Goal: Task Accomplishment & Management: Manage account settings

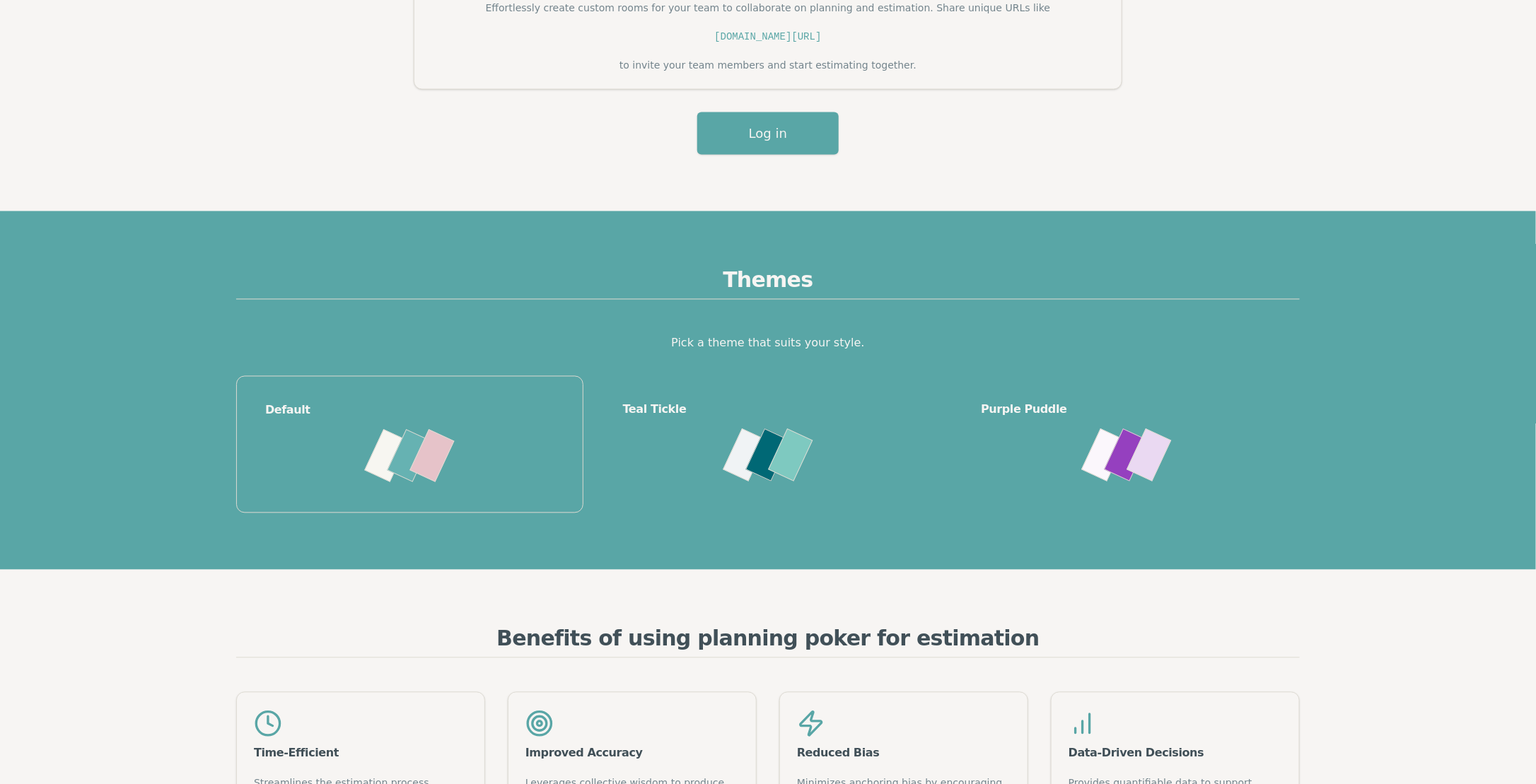
scroll to position [1202, 0]
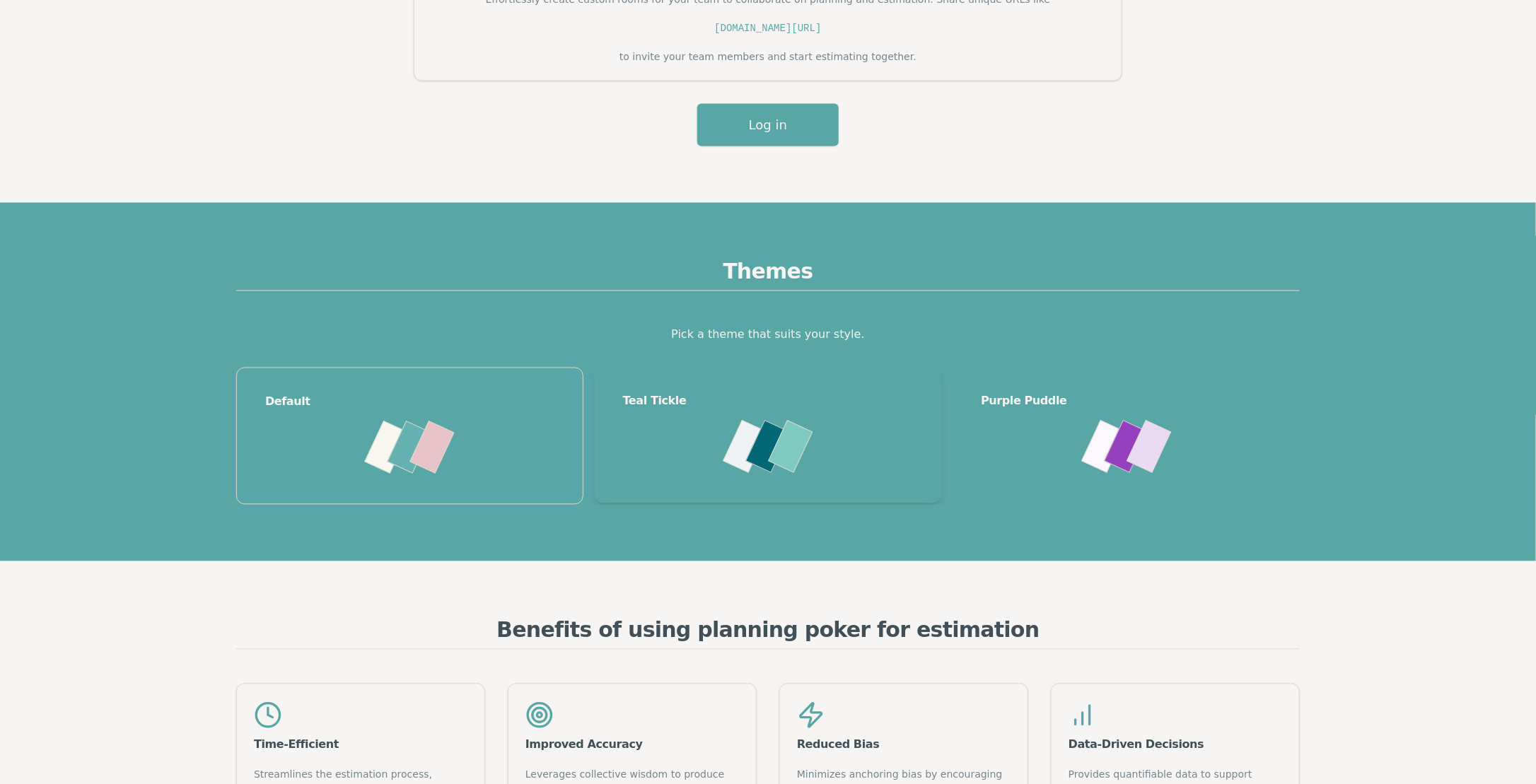
click at [668, 437] on div at bounding box center [769, 446] width 291 height 45
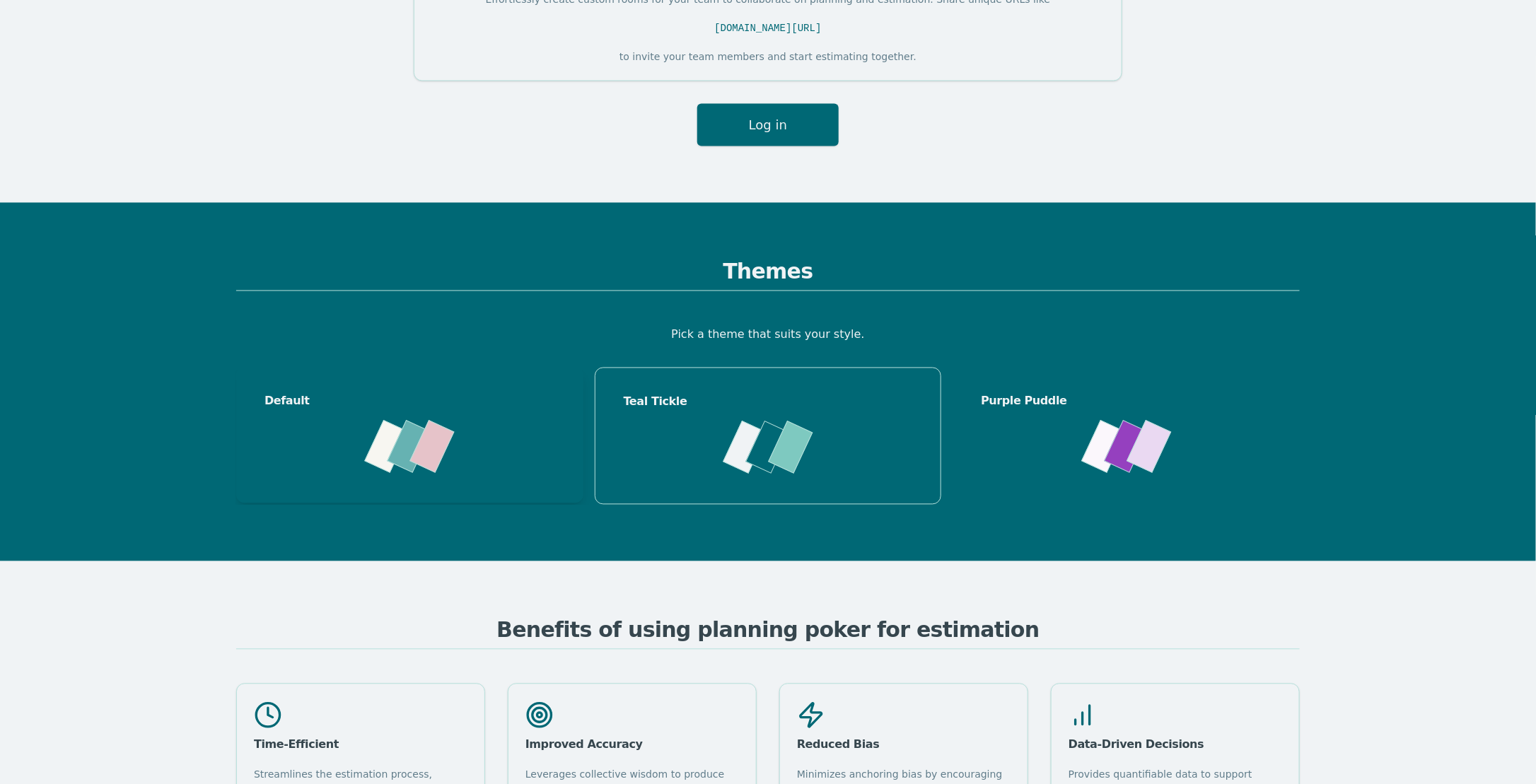
click at [472, 469] on div at bounding box center [410, 457] width 325 height 67
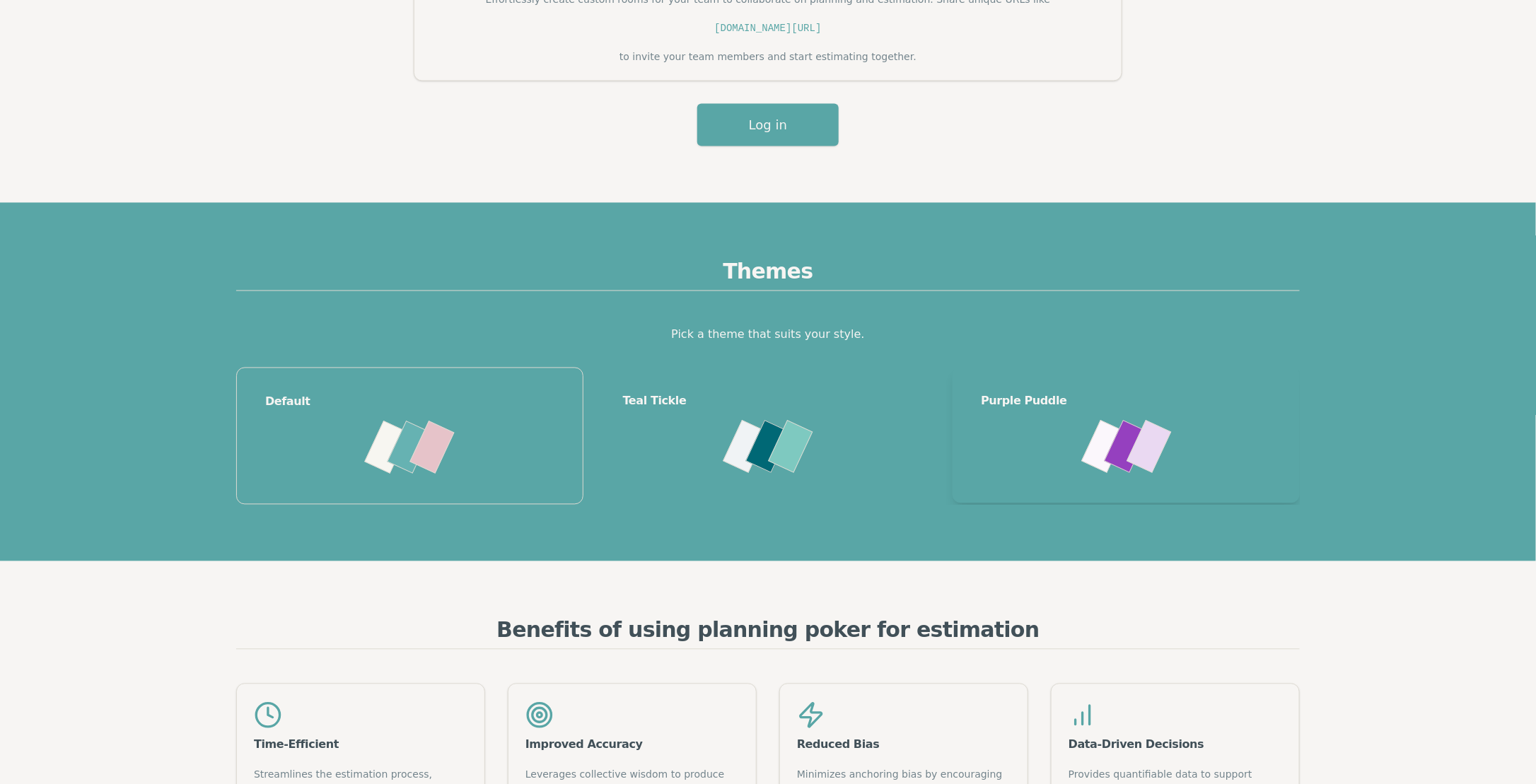
click at [1061, 457] on div at bounding box center [1126, 446] width 291 height 45
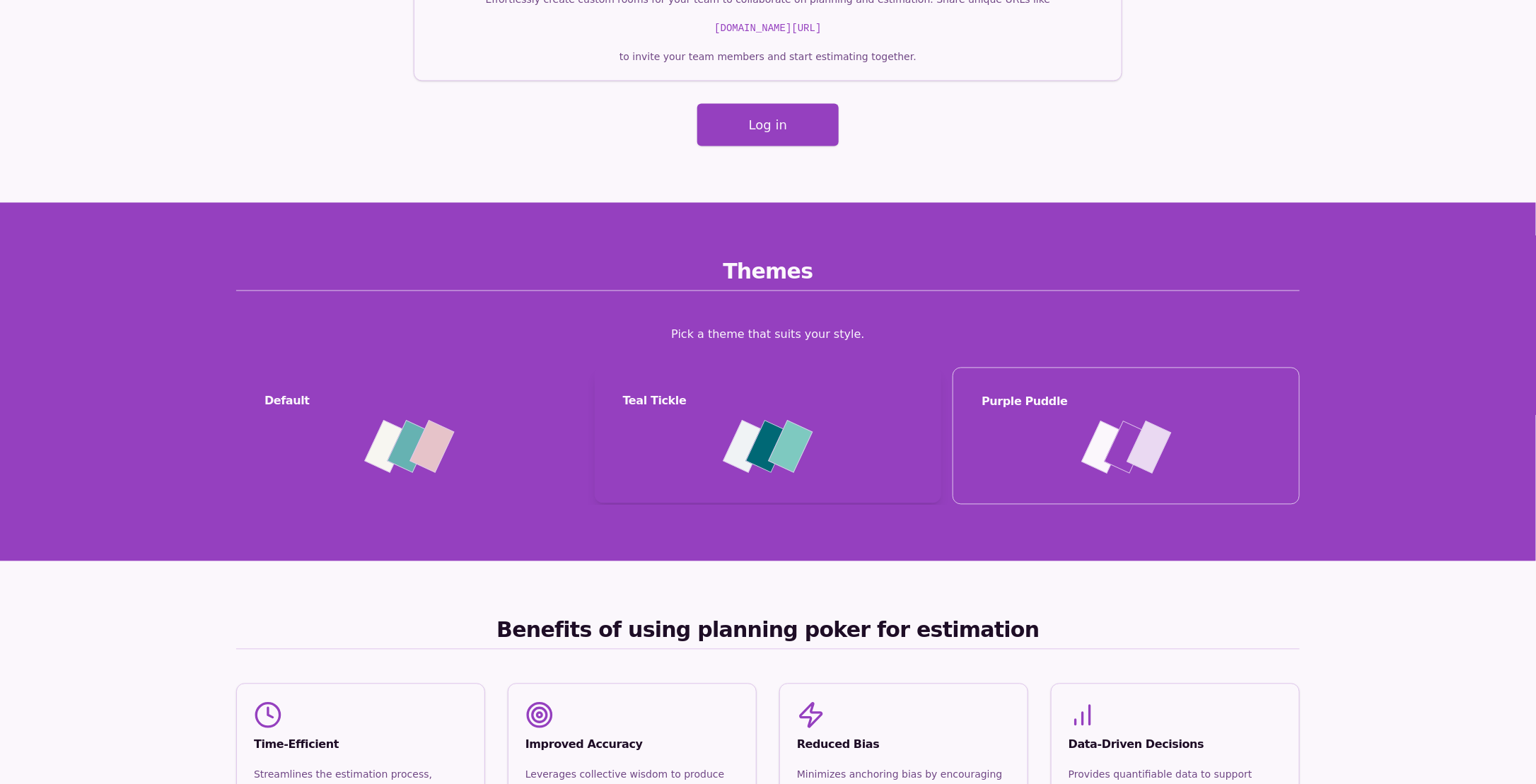
click at [832, 433] on div at bounding box center [769, 446] width 291 height 45
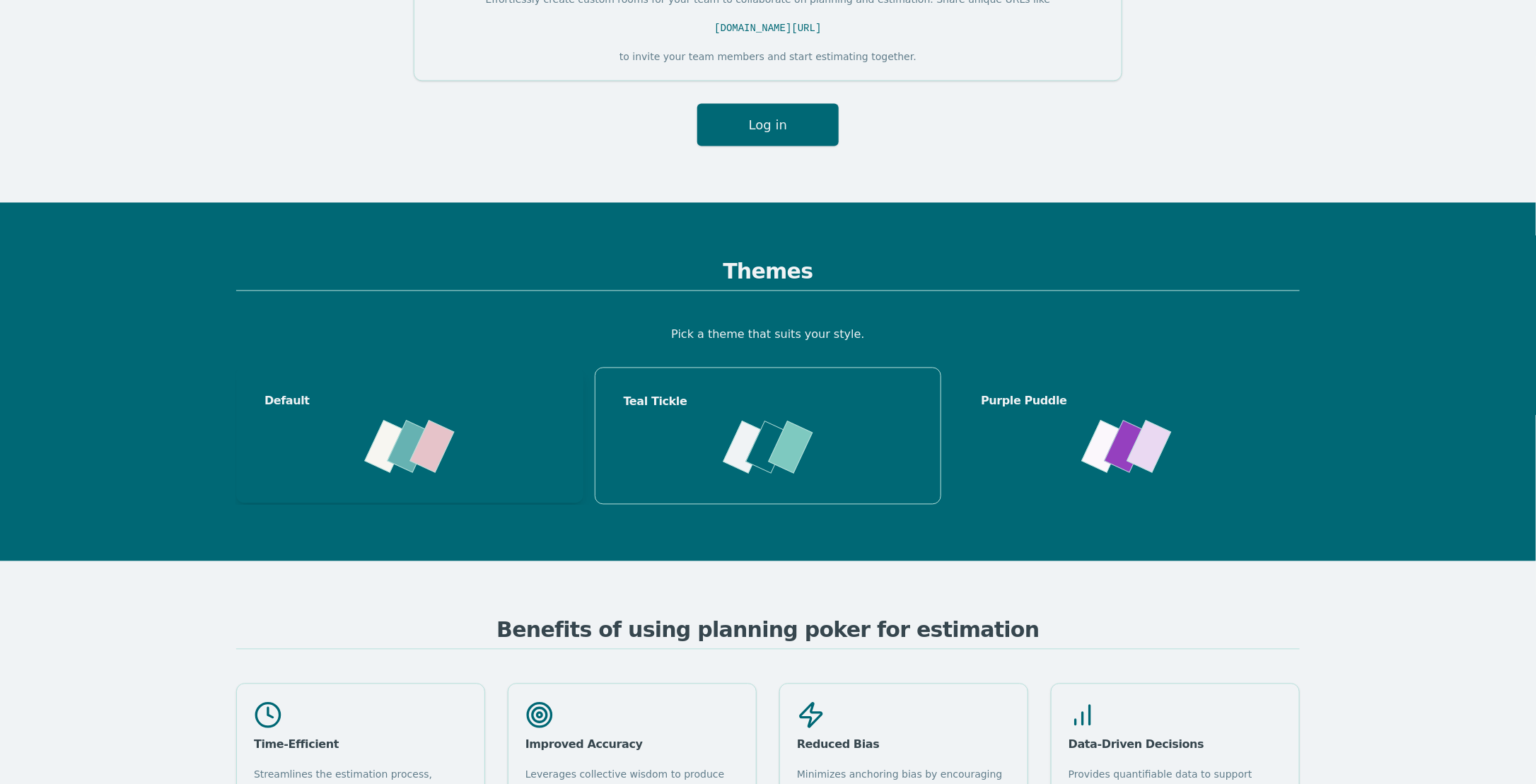
click at [383, 434] on div at bounding box center [387, 447] width 44 height 53
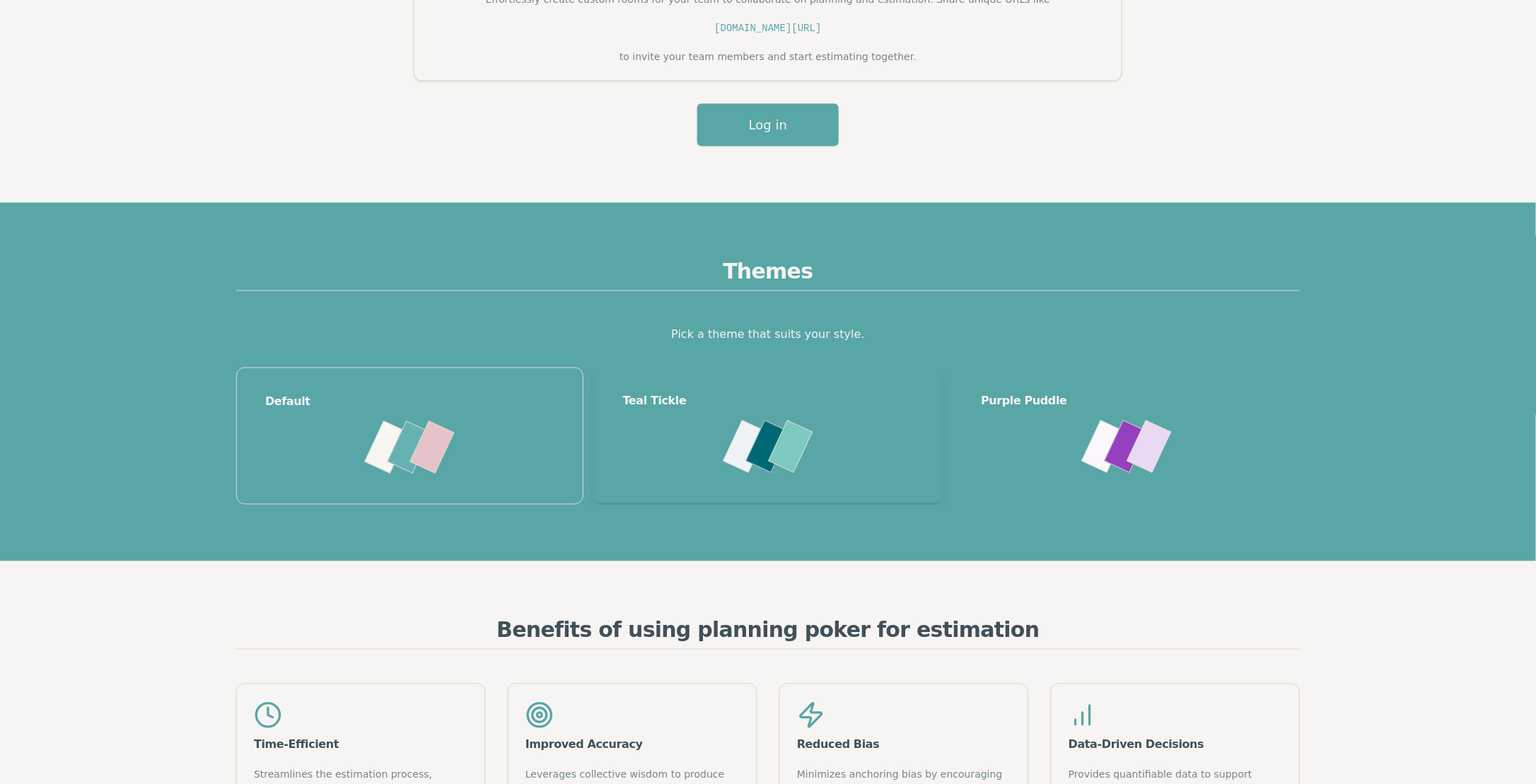
click at [689, 453] on div at bounding box center [769, 446] width 291 height 45
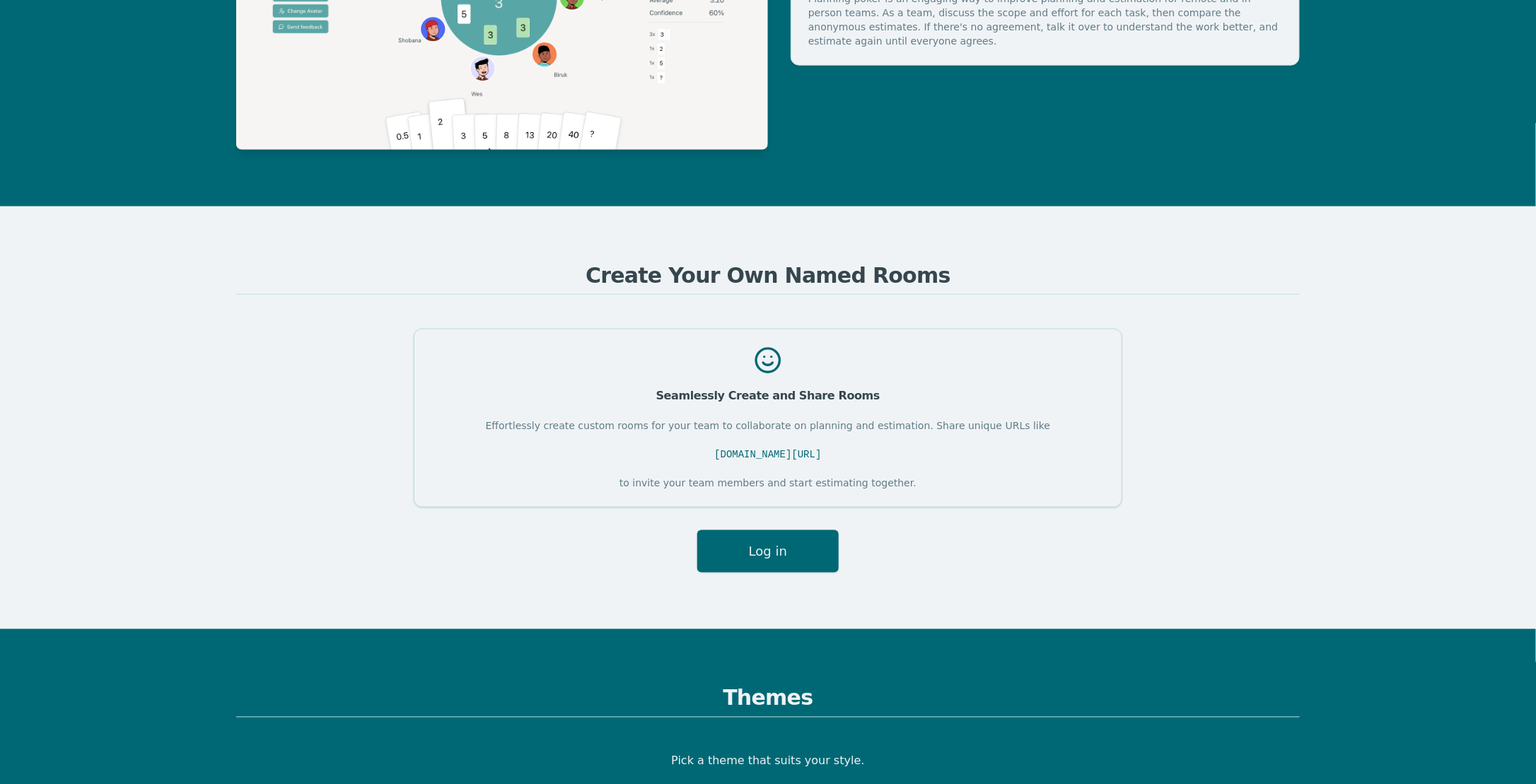
scroll to position [794, 0]
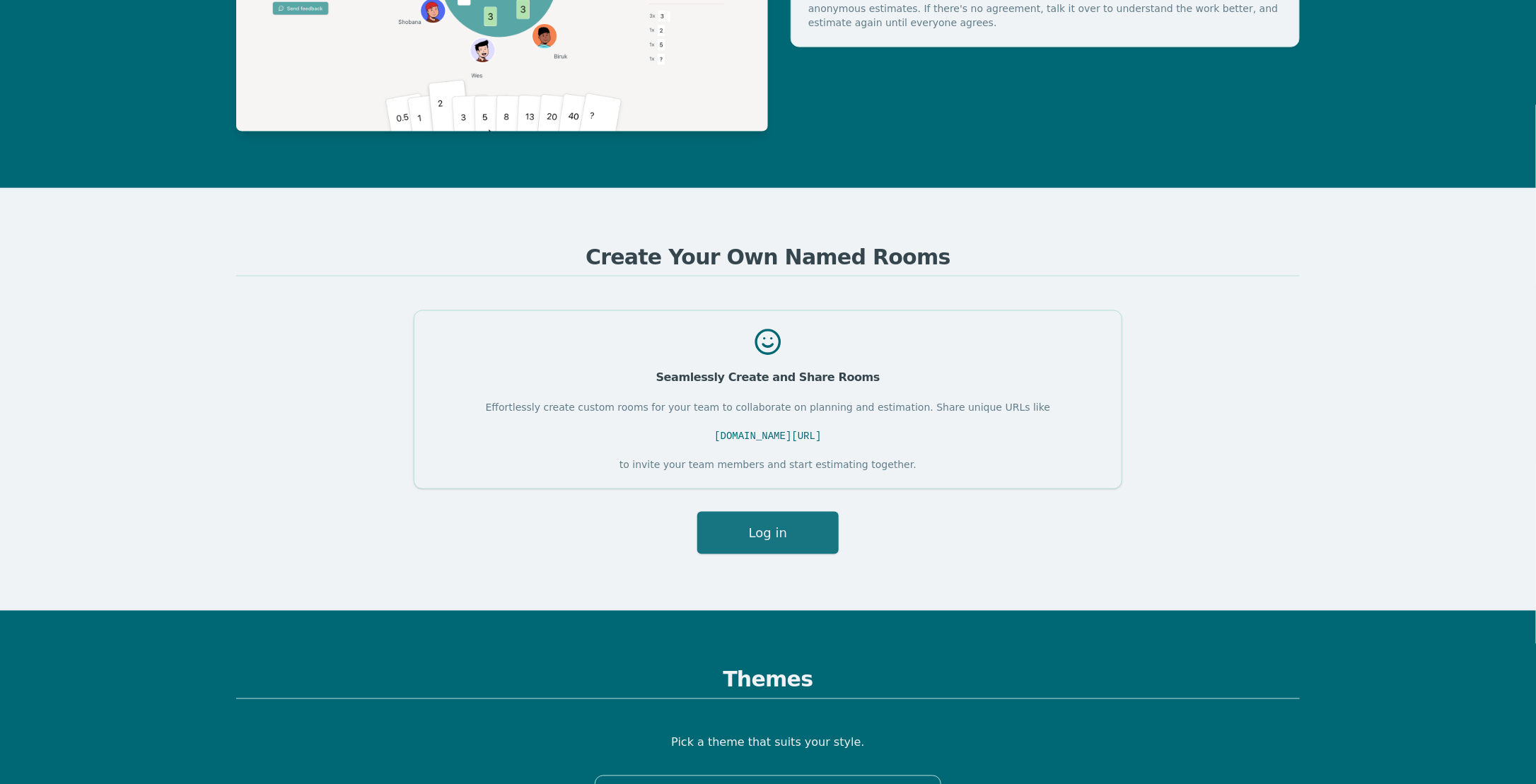
click at [789, 532] on button "Log in" at bounding box center [768, 533] width 142 height 42
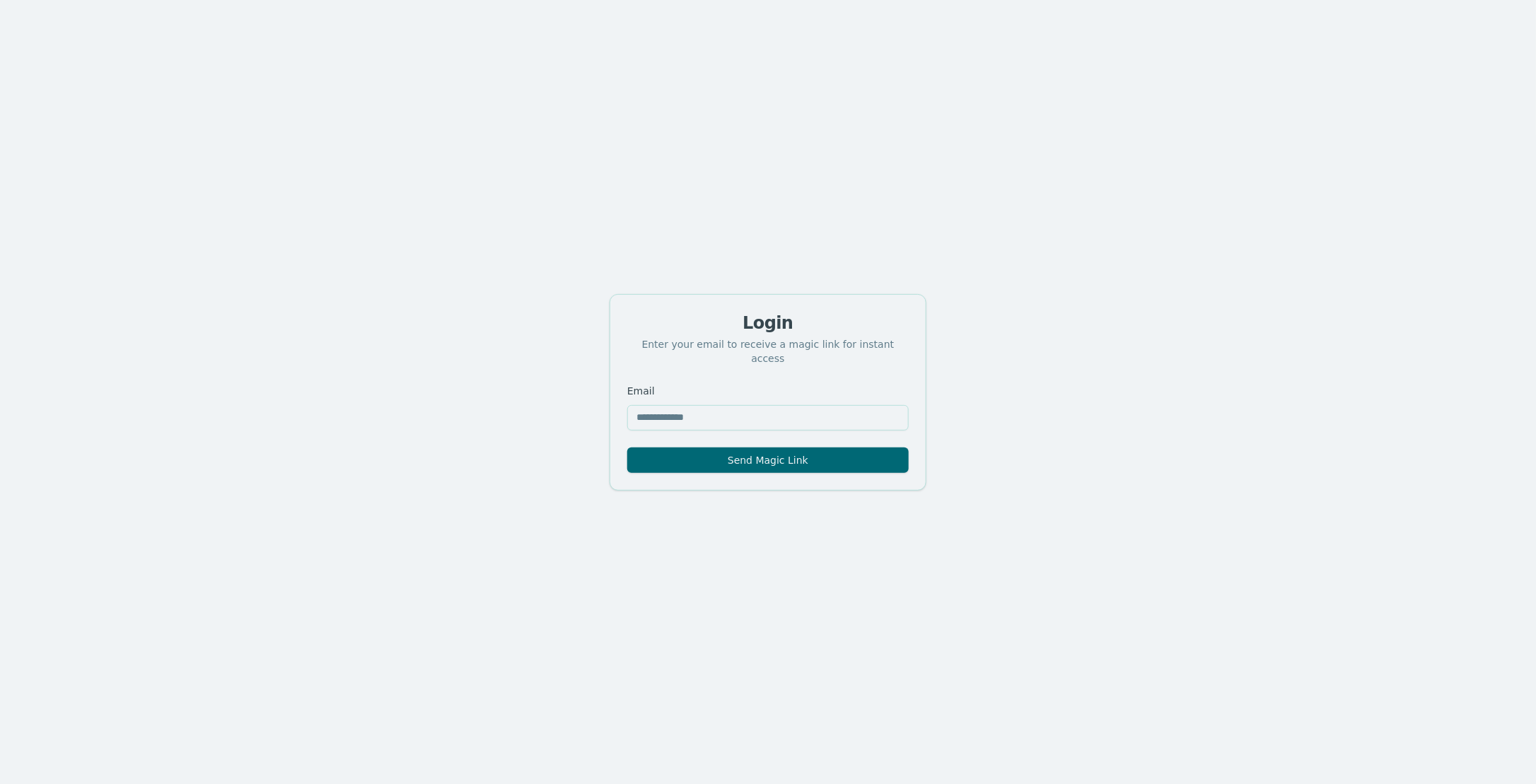
click at [808, 417] on input "Email" at bounding box center [768, 418] width 281 height 25
type input "**********"
drag, startPoint x: 784, startPoint y: 411, endPoint x: 607, endPoint y: 424, distance: 177.5
click at [607, 424] on div "**********" at bounding box center [768, 392] width 1536 height 784
click at [613, 431] on div "**********" at bounding box center [767, 415] width 315 height 65
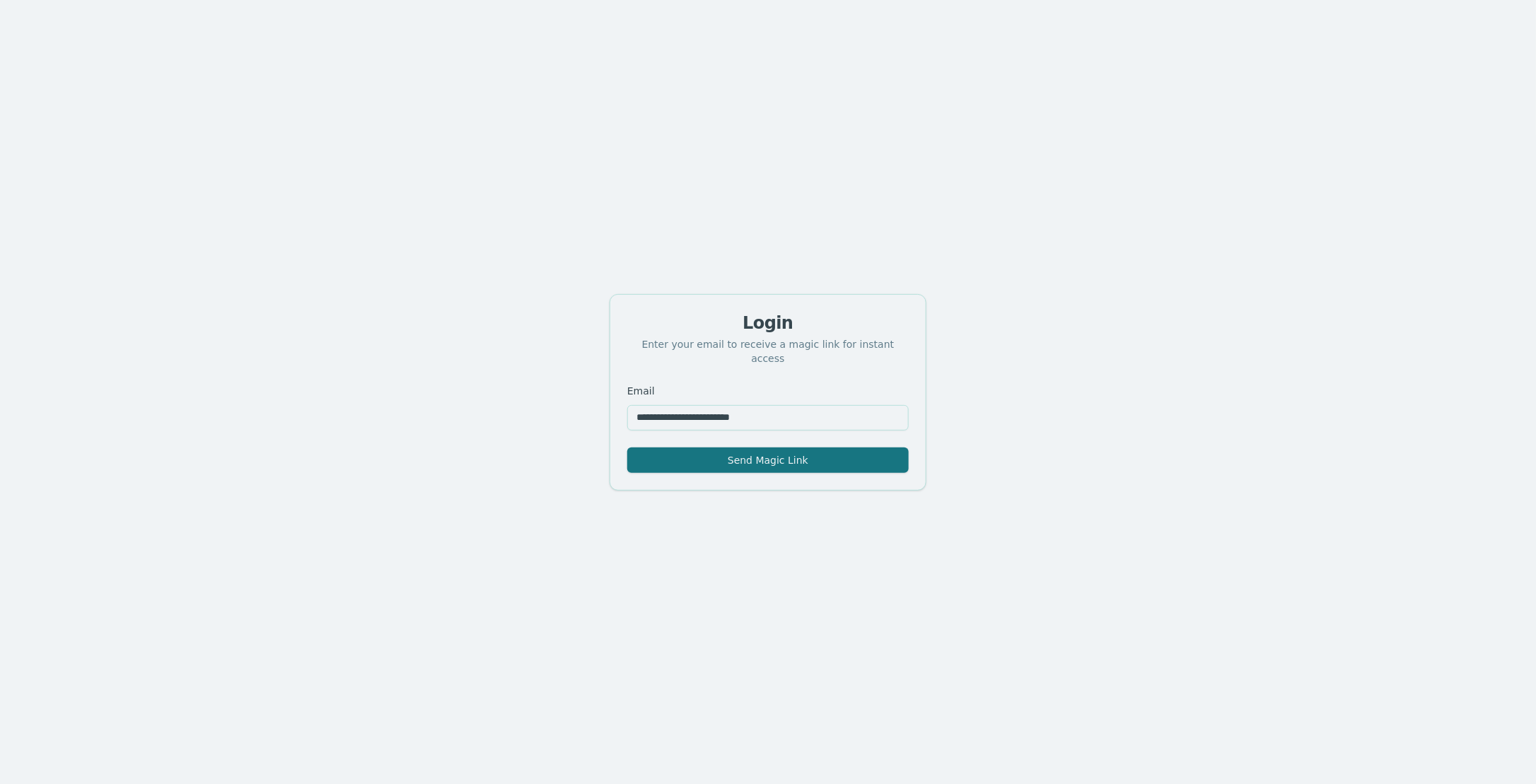
click at [837, 457] on button "Send Magic Link" at bounding box center [768, 460] width 281 height 25
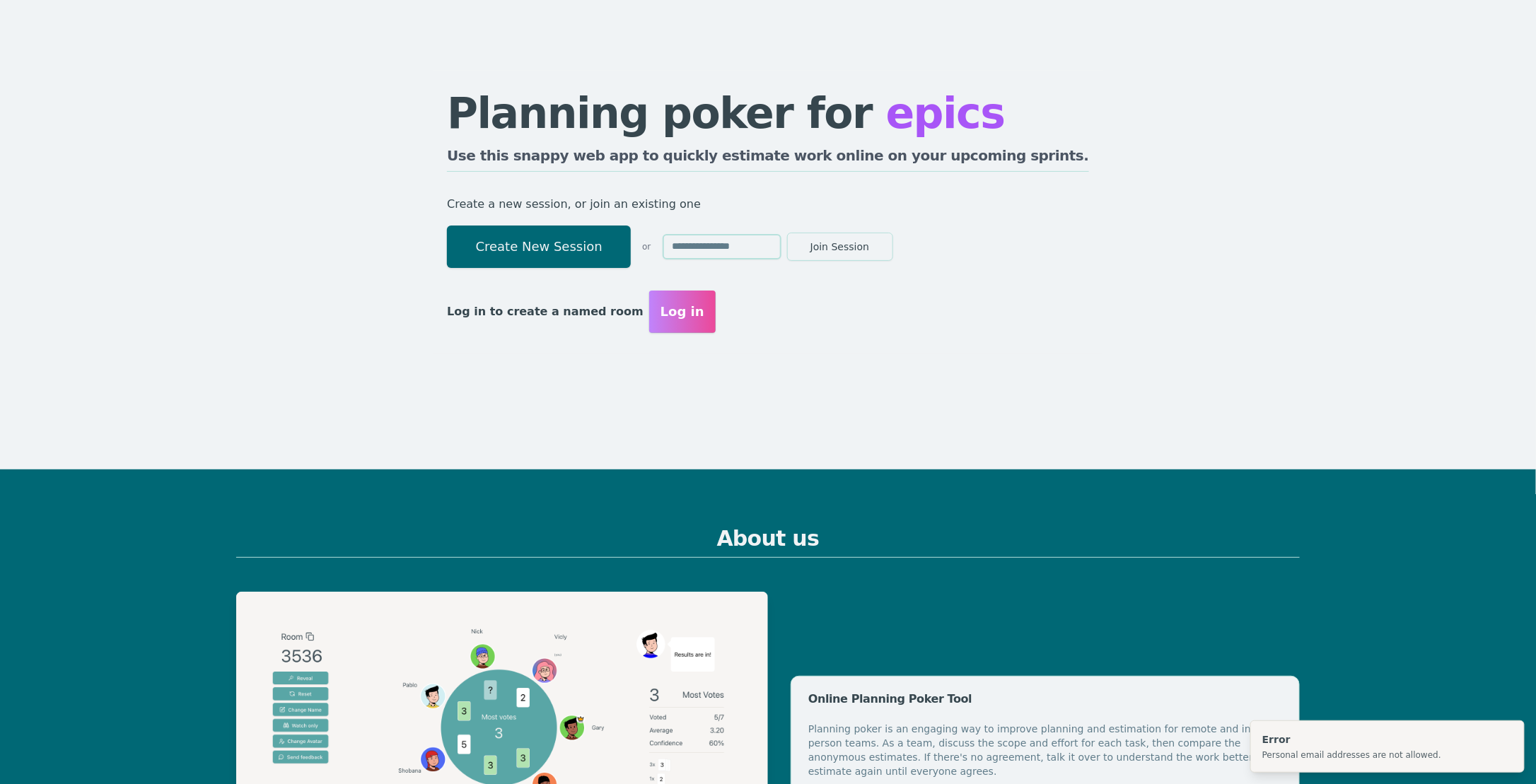
scroll to position [794, 0]
